Goal: Task Accomplishment & Management: Manage account settings

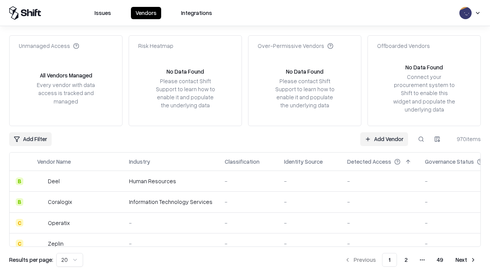
click at [384, 139] on link "Add Vendor" at bounding box center [384, 139] width 48 height 14
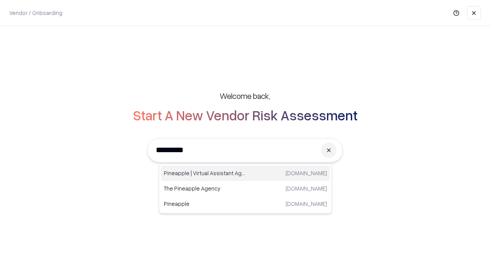
click at [246, 173] on div "Pineapple | Virtual Assistant Agency [DOMAIN_NAME]" at bounding box center [245, 172] width 169 height 15
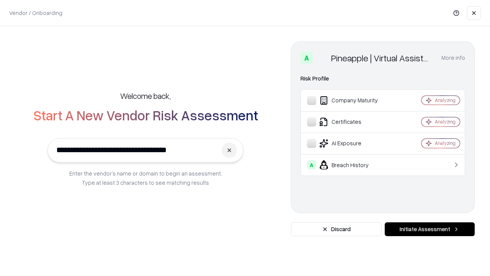
type input "**********"
click at [430, 229] on button "Initiate Assessment" at bounding box center [430, 229] width 90 height 14
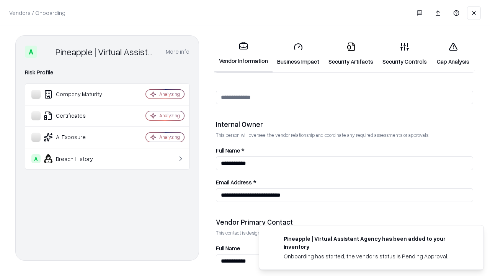
scroll to position [397, 0]
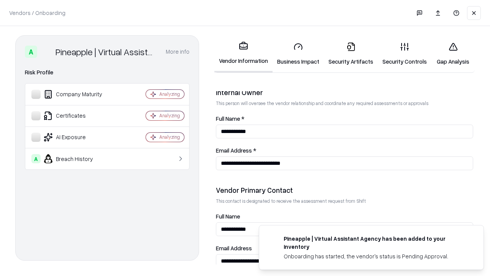
click at [351, 54] on link "Security Artifacts" at bounding box center [351, 54] width 54 height 36
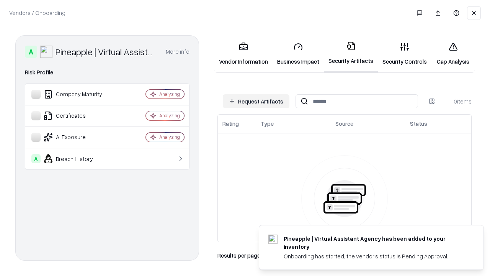
click at [256, 101] on button "Request Artifacts" at bounding box center [256, 101] width 67 height 14
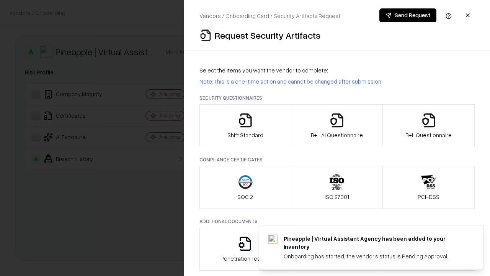
click at [429, 126] on icon "button" at bounding box center [428, 120] width 15 height 15
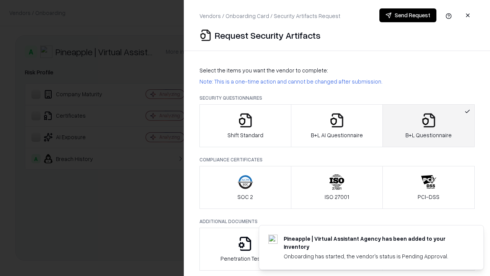
click at [337, 126] on icon "button" at bounding box center [336, 120] width 15 height 15
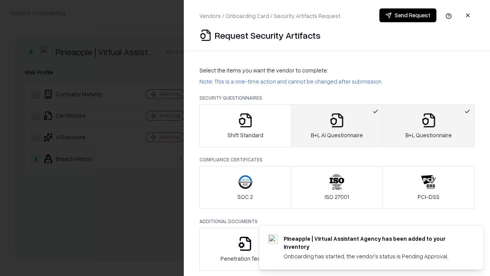
click at [408, 15] on button "Send Request" at bounding box center [408, 15] width 57 height 14
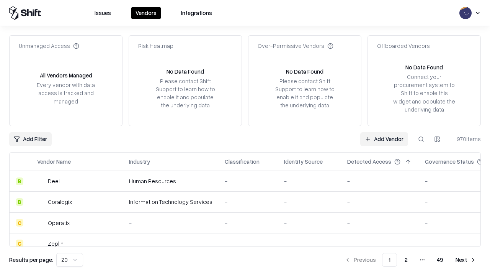
click at [384, 139] on link "Add Vendor" at bounding box center [384, 139] width 48 height 14
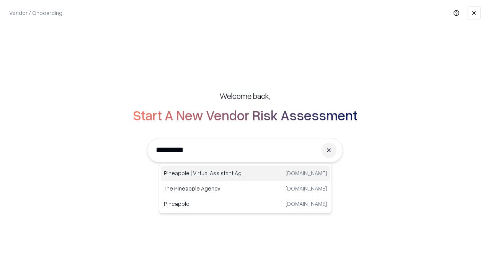
click at [246, 173] on div "Pineapple | Virtual Assistant Agency [DOMAIN_NAME]" at bounding box center [245, 172] width 169 height 15
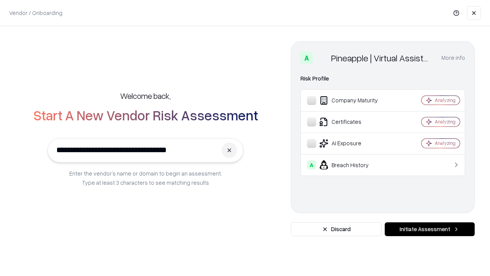
type input "**********"
click at [430, 229] on button "Initiate Assessment" at bounding box center [430, 229] width 90 height 14
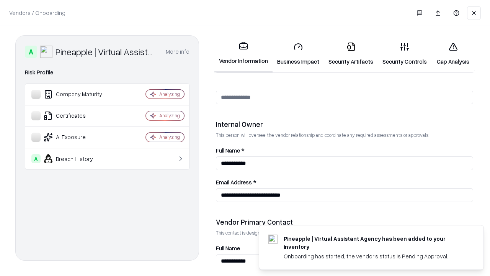
scroll to position [397, 0]
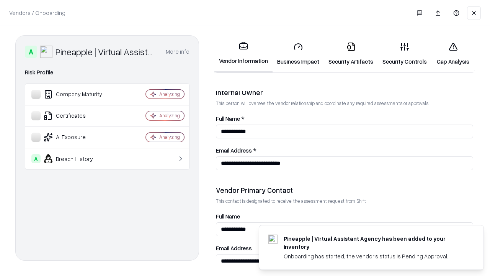
click at [453, 54] on link "Gap Analysis" at bounding box center [453, 54] width 43 height 36
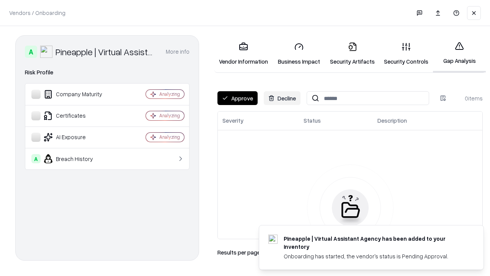
click at [238, 98] on button "Approve" at bounding box center [238, 98] width 40 height 14
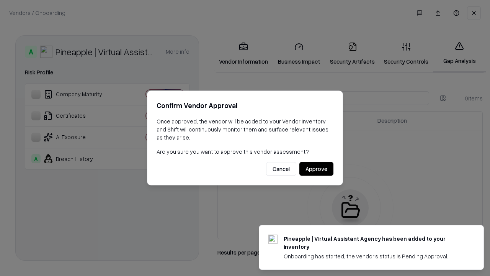
click at [316, 169] on button "Approve" at bounding box center [317, 169] width 34 height 14
